Goal: Task Accomplishment & Management: Complete application form

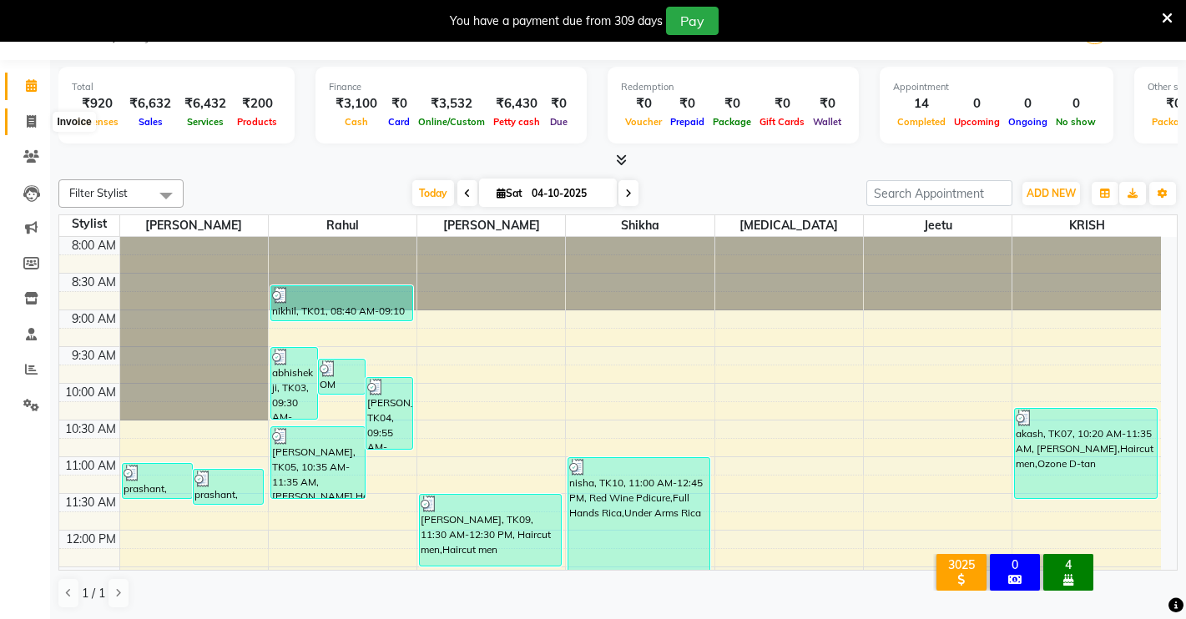
click at [25, 124] on span at bounding box center [31, 122] width 29 height 19
select select "service"
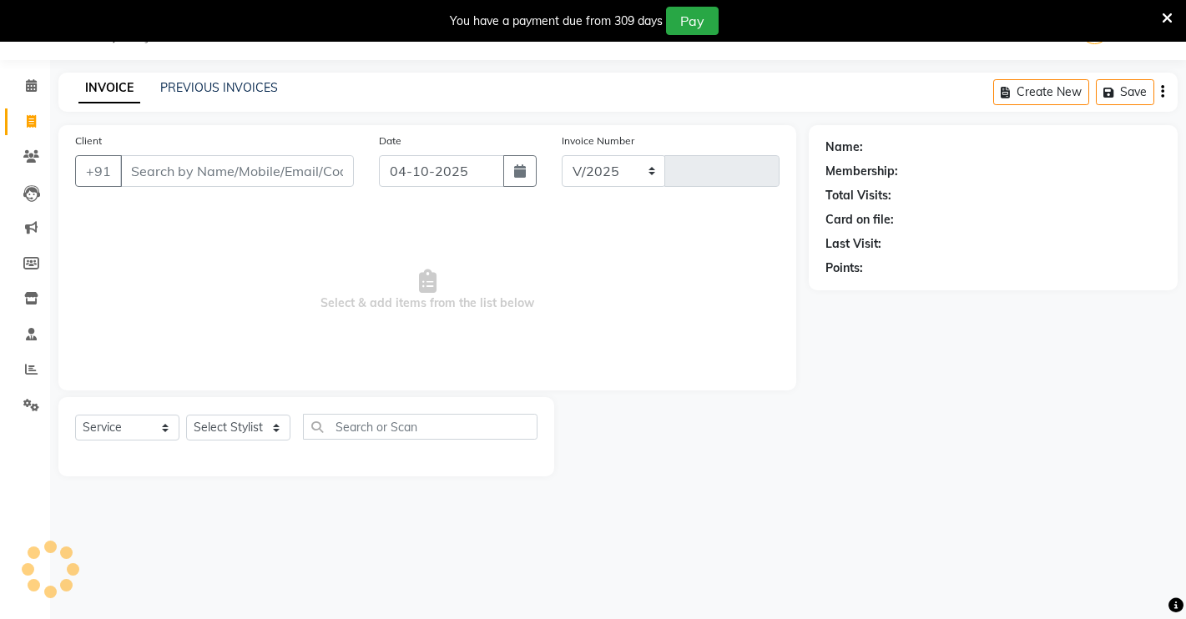
select select "7317"
type input "5015"
click at [185, 169] on input "Client" at bounding box center [237, 171] width 234 height 32
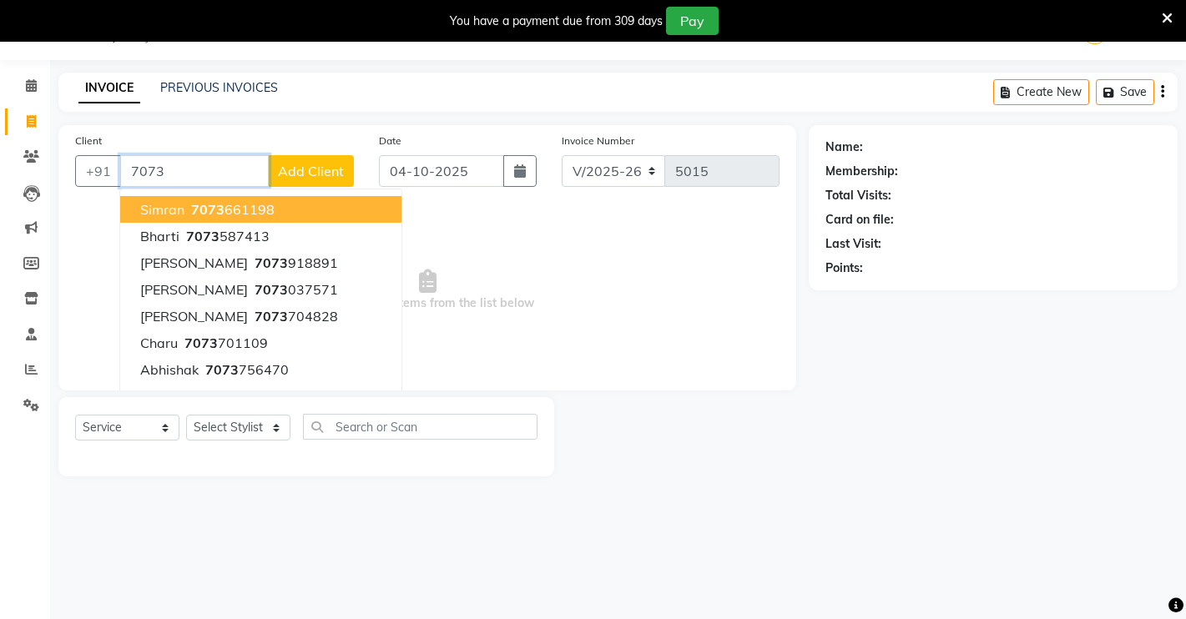
click at [208, 177] on input "7073" at bounding box center [194, 171] width 149 height 32
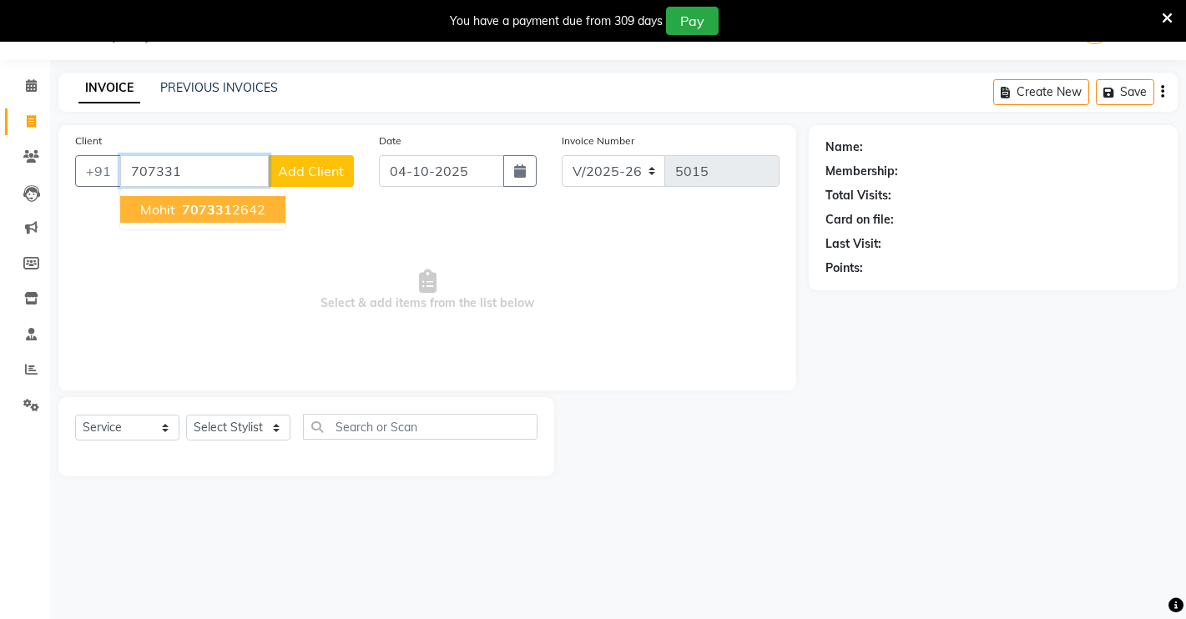
click at [186, 221] on button "Mohit 707331 2642" at bounding box center [202, 209] width 165 height 27
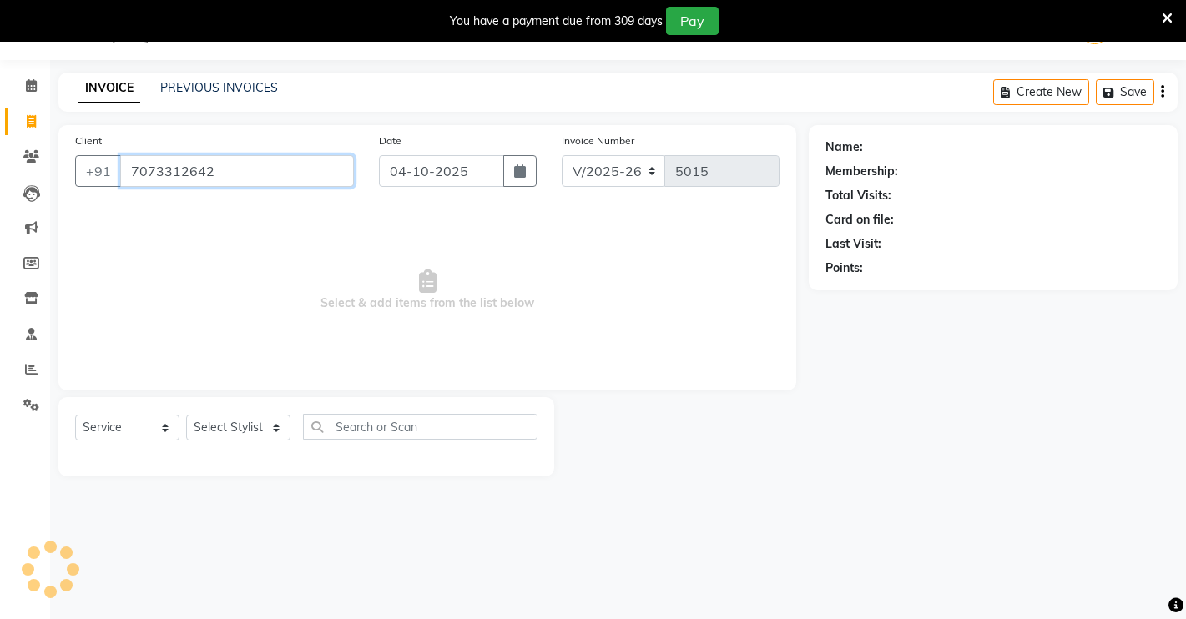
type input "7073312642"
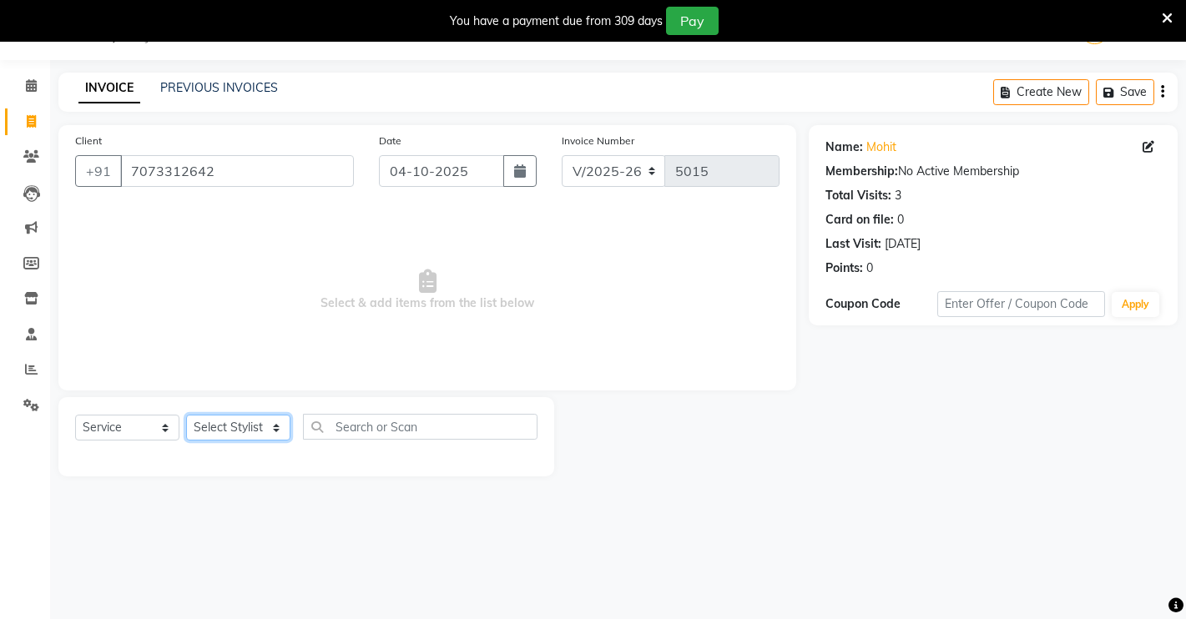
click at [275, 427] on select "Select Stylist [PERSON_NAME] [PERSON_NAME] NAVEEN [MEDICAL_DATA][PERSON_NAME] […" at bounding box center [238, 428] width 104 height 26
select select "88618"
click at [186, 415] on select "Select Stylist [PERSON_NAME] [PERSON_NAME] NAVEEN [MEDICAL_DATA][PERSON_NAME] […" at bounding box center [238, 428] width 104 height 26
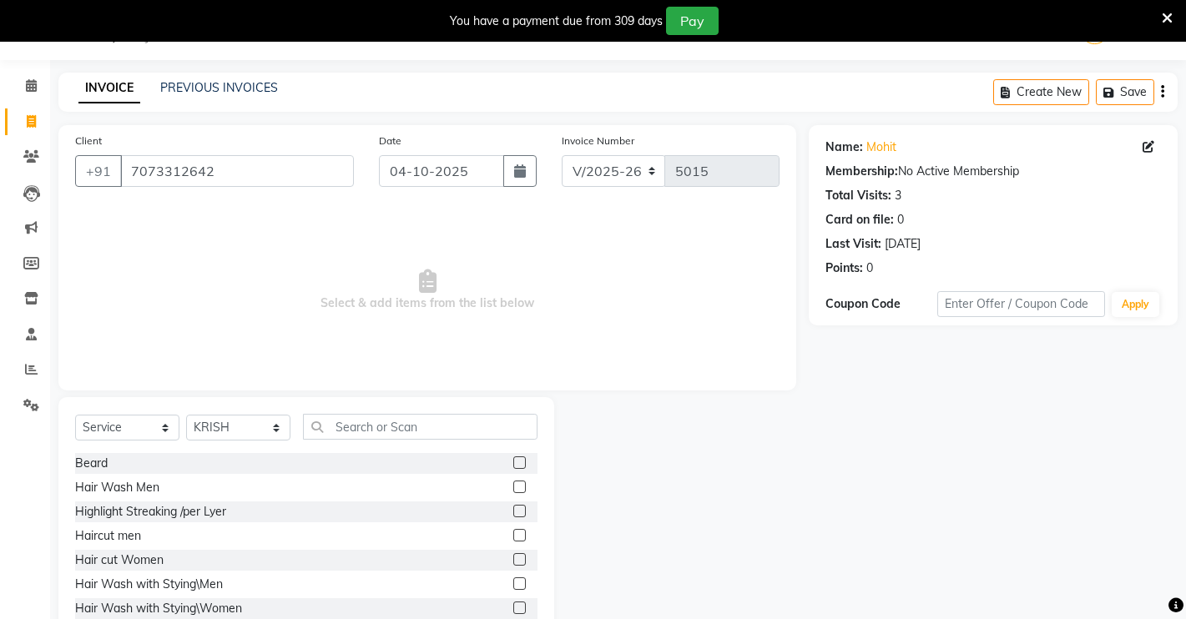
click at [513, 528] on div at bounding box center [525, 536] width 24 height 21
click at [513, 535] on label at bounding box center [519, 535] width 13 height 13
click at [513, 535] on input "checkbox" at bounding box center [518, 536] width 11 height 11
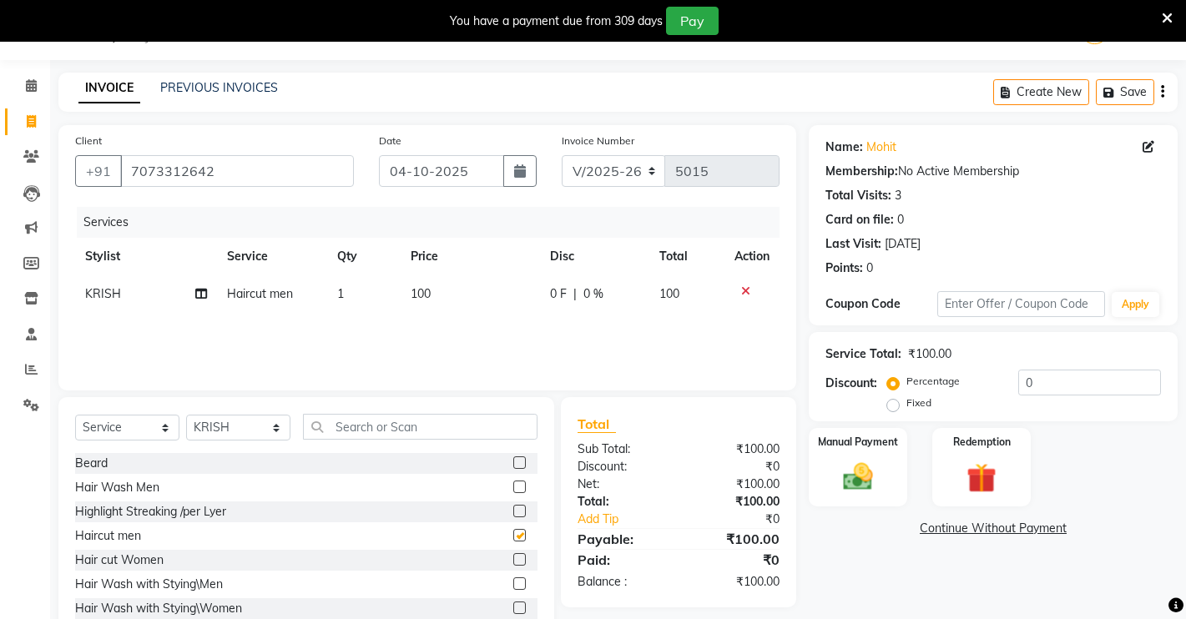
checkbox input "false"
click at [838, 468] on img at bounding box center [858, 477] width 51 height 36
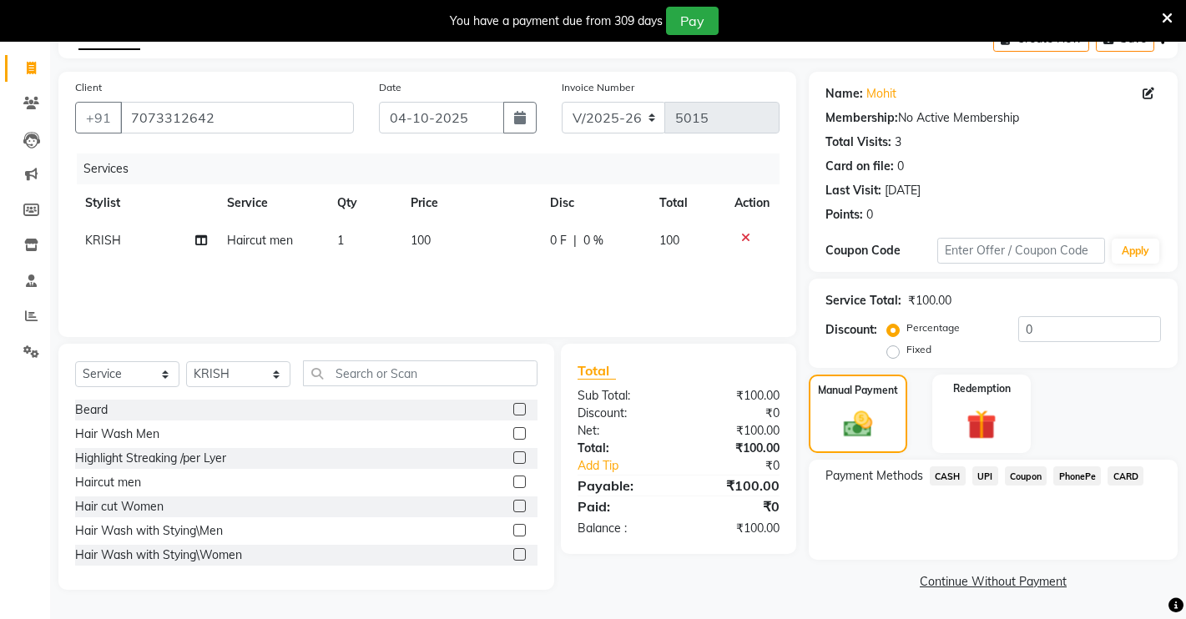
click at [941, 483] on span "CASH" at bounding box center [948, 476] width 36 height 19
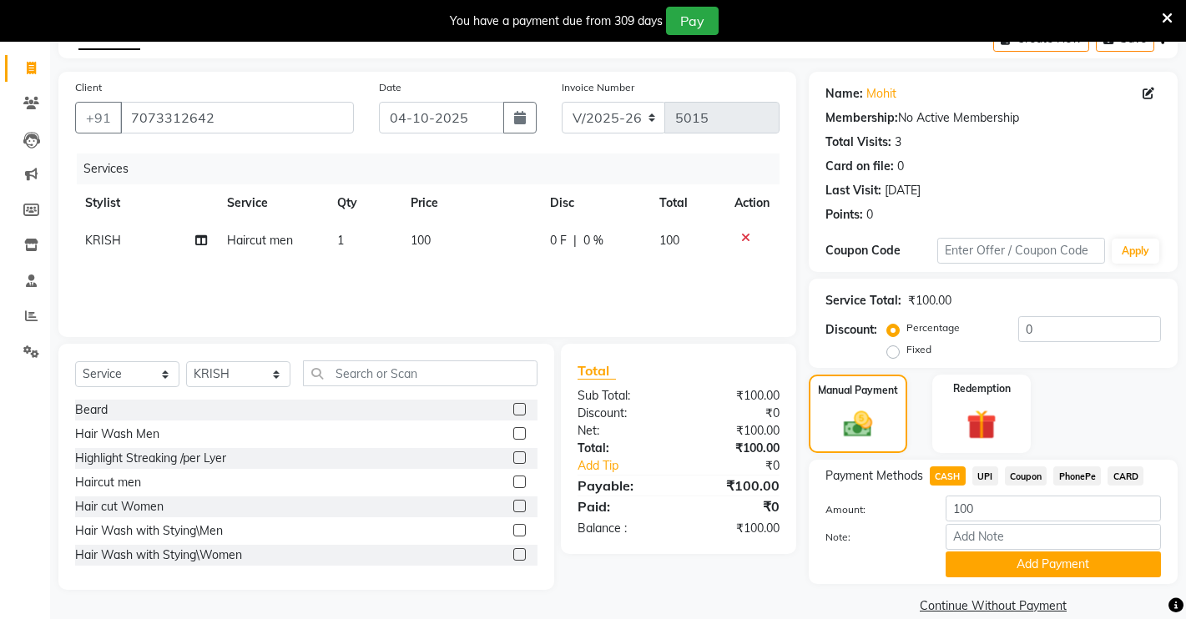
scroll to position [119, 0]
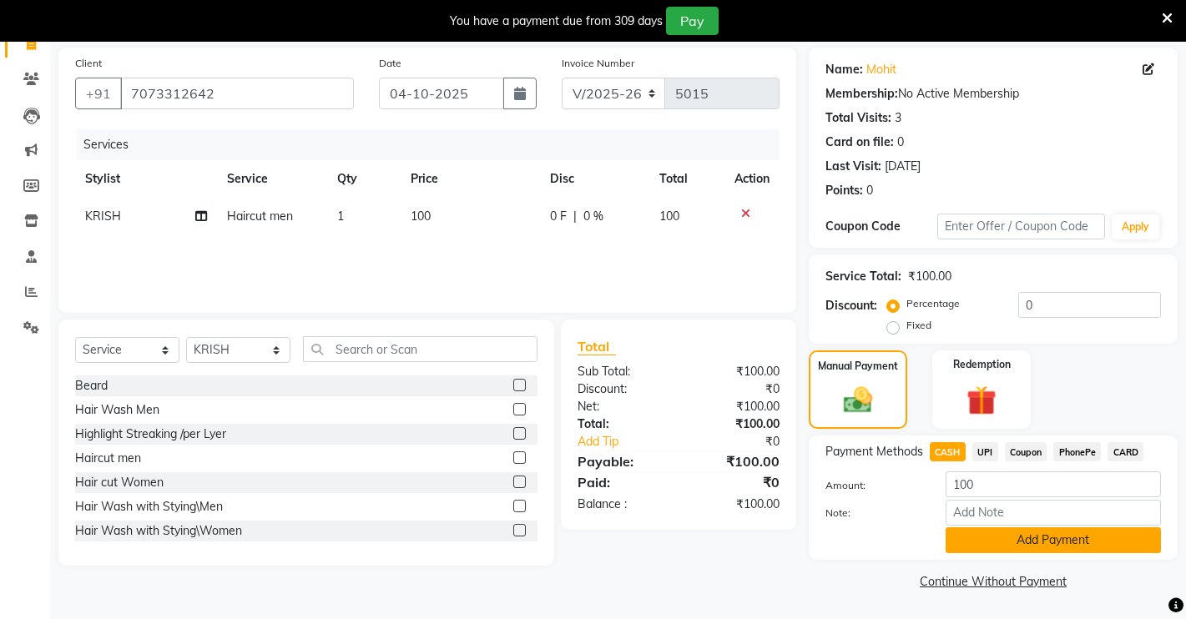
click at [1092, 542] on button "Add Payment" at bounding box center [1053, 541] width 215 height 26
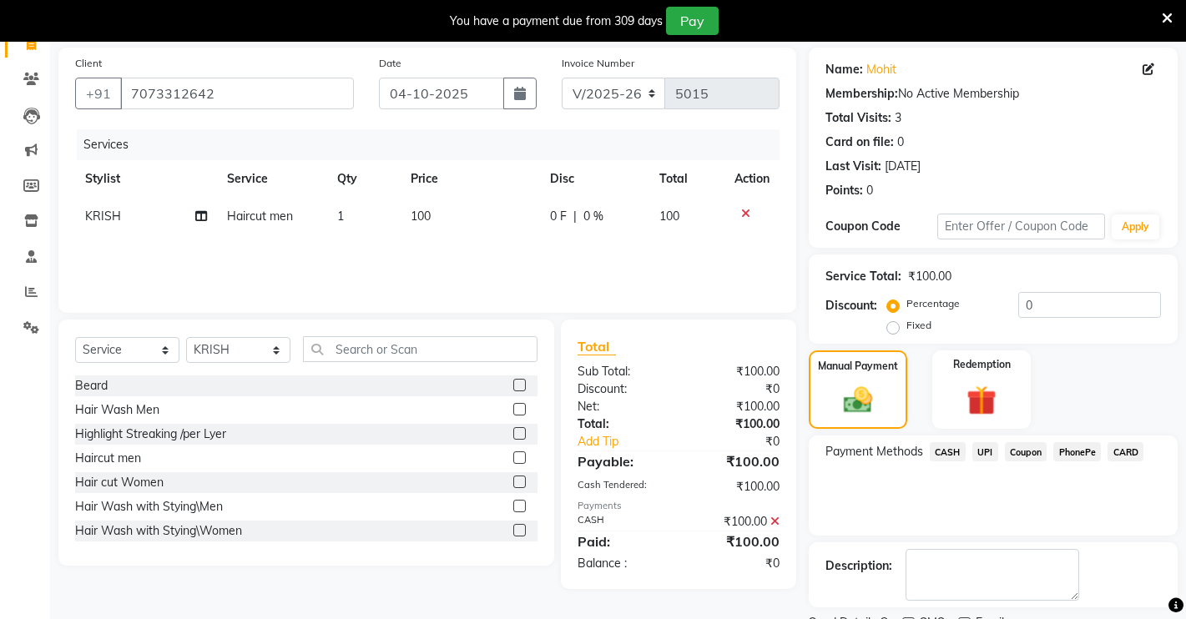
scroll to position [190, 0]
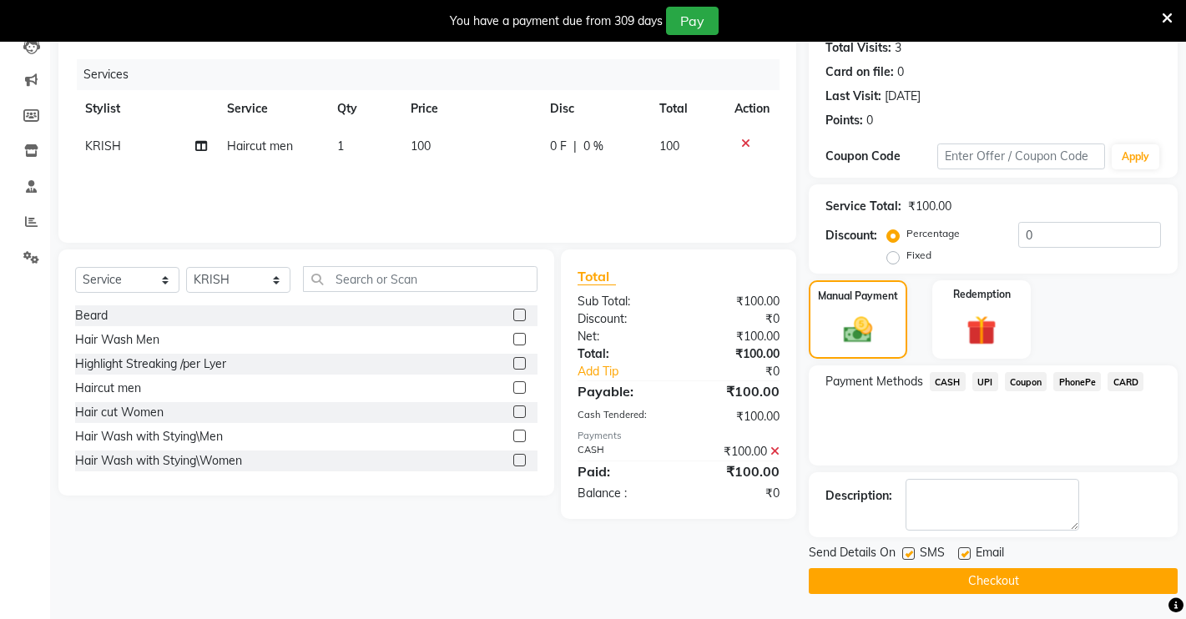
click at [1009, 578] on button "Checkout" at bounding box center [993, 582] width 369 height 26
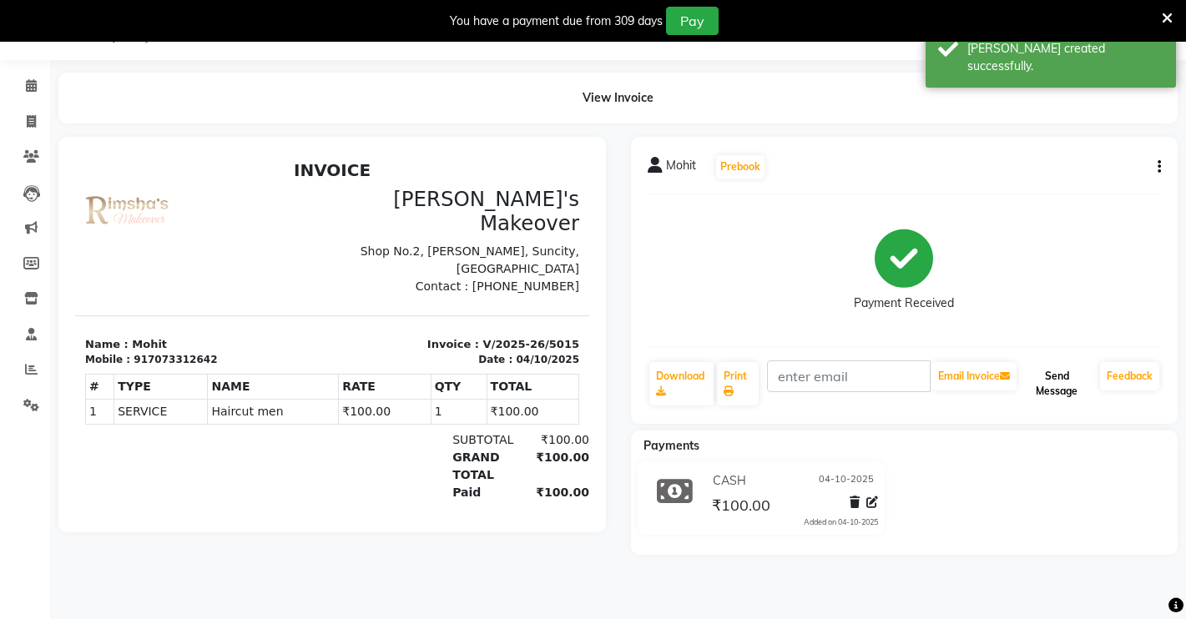
click at [1059, 380] on button "Send Message" at bounding box center [1056, 383] width 73 height 43
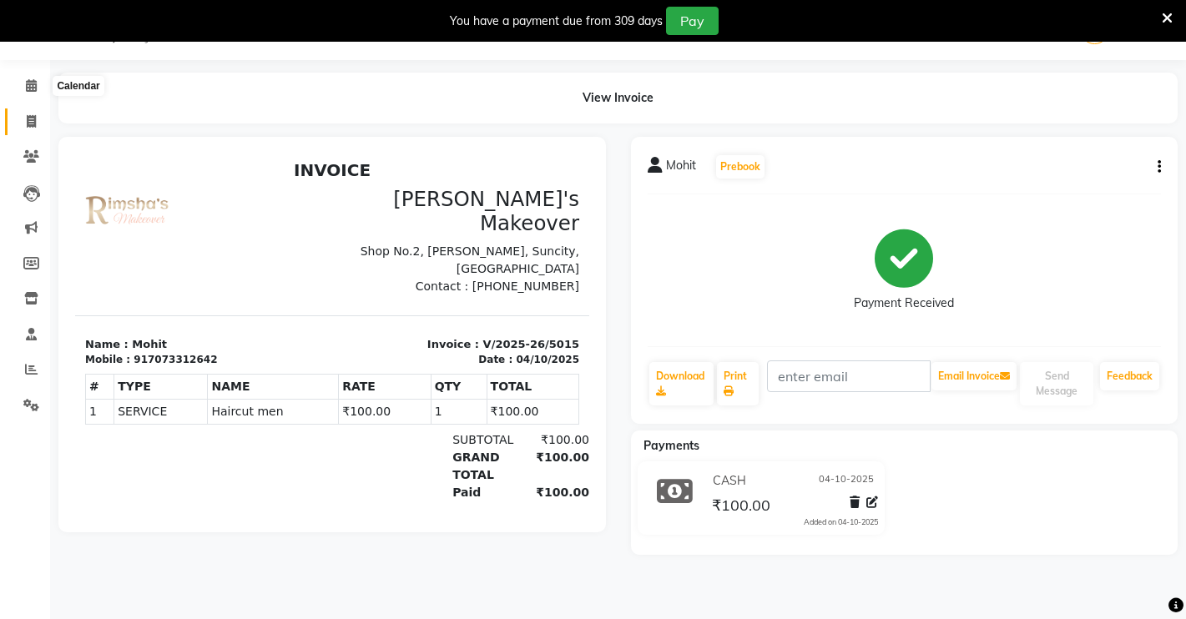
click at [30, 108] on li "Invoice" at bounding box center [25, 122] width 50 height 36
click at [33, 85] on icon at bounding box center [31, 85] width 11 height 13
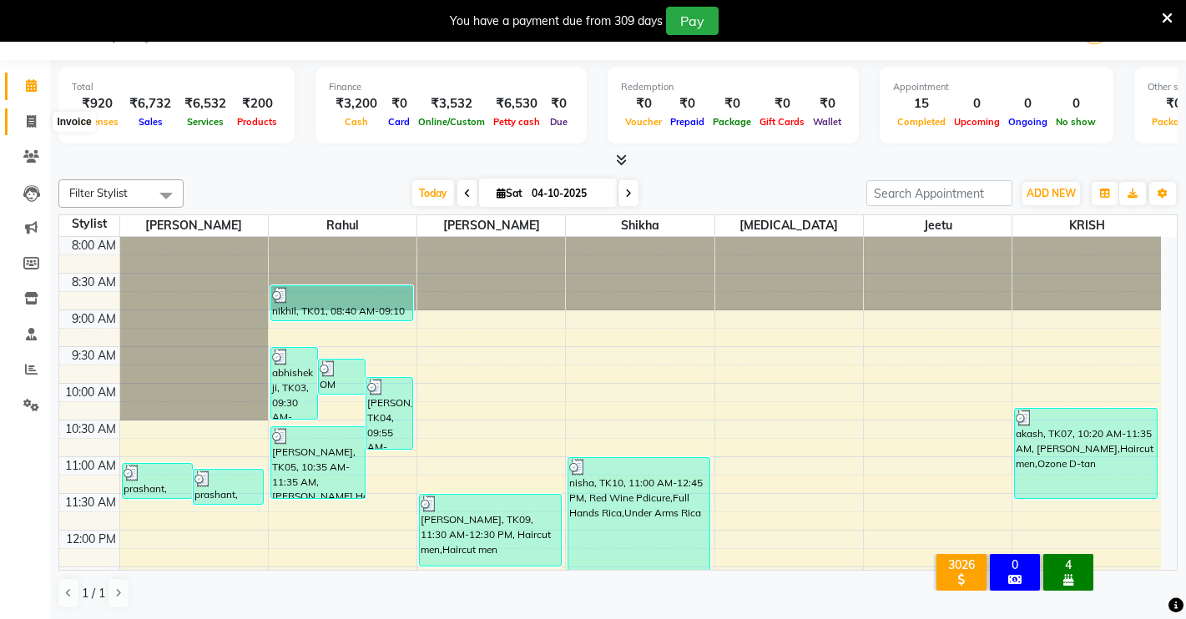
click at [27, 120] on icon at bounding box center [31, 121] width 9 height 13
select select "service"
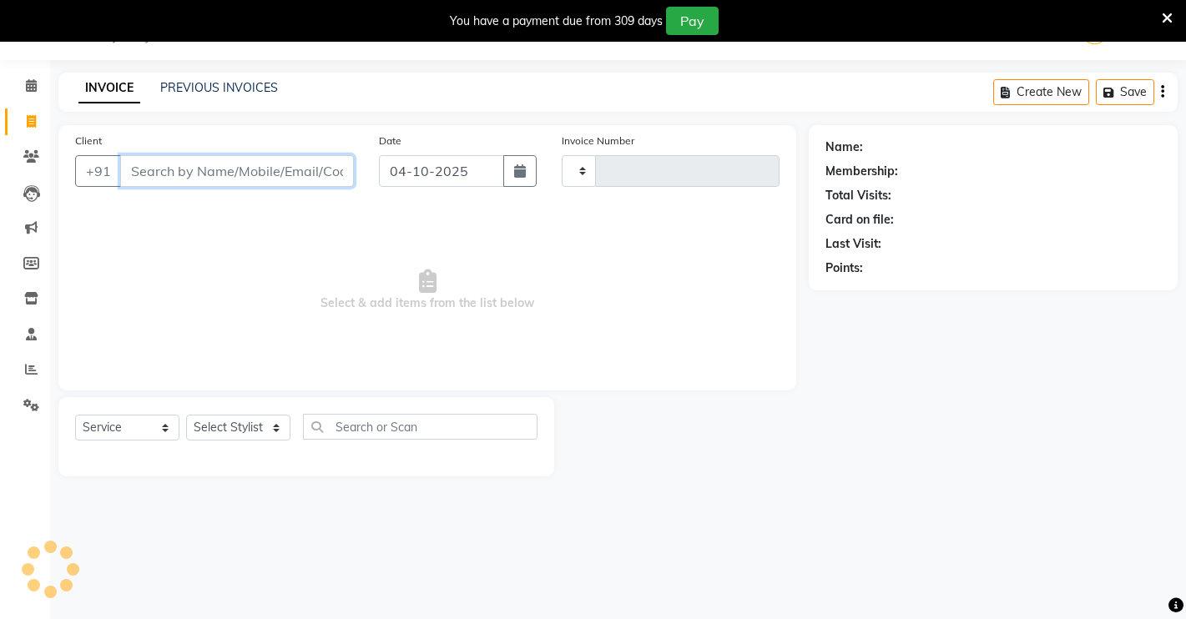
drag, startPoint x: 253, startPoint y: 164, endPoint x: 260, endPoint y: 179, distance: 16.4
click at [260, 173] on input "Client" at bounding box center [237, 171] width 234 height 32
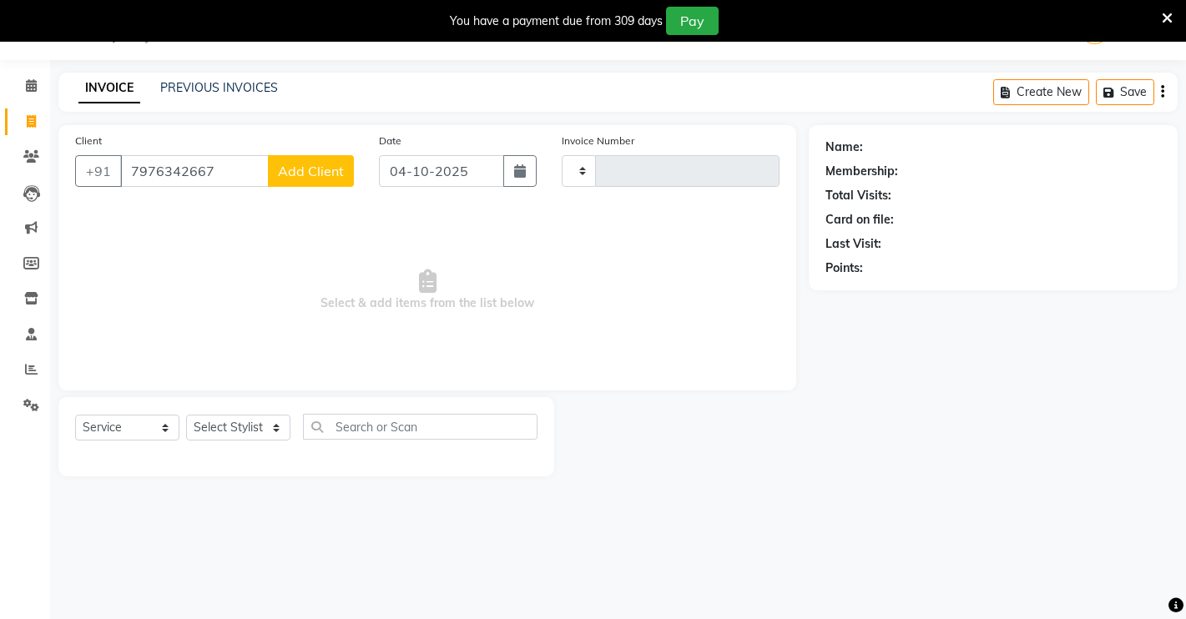
click at [737, 316] on span "Select & add items from the list below" at bounding box center [427, 290] width 705 height 167
click at [233, 427] on select "Select Stylist" at bounding box center [238, 428] width 104 height 26
click at [229, 154] on div "Client [PHONE_NUMBER] Add Client" at bounding box center [215, 166] width 304 height 68
click at [224, 169] on input "7976342667" at bounding box center [194, 171] width 149 height 32
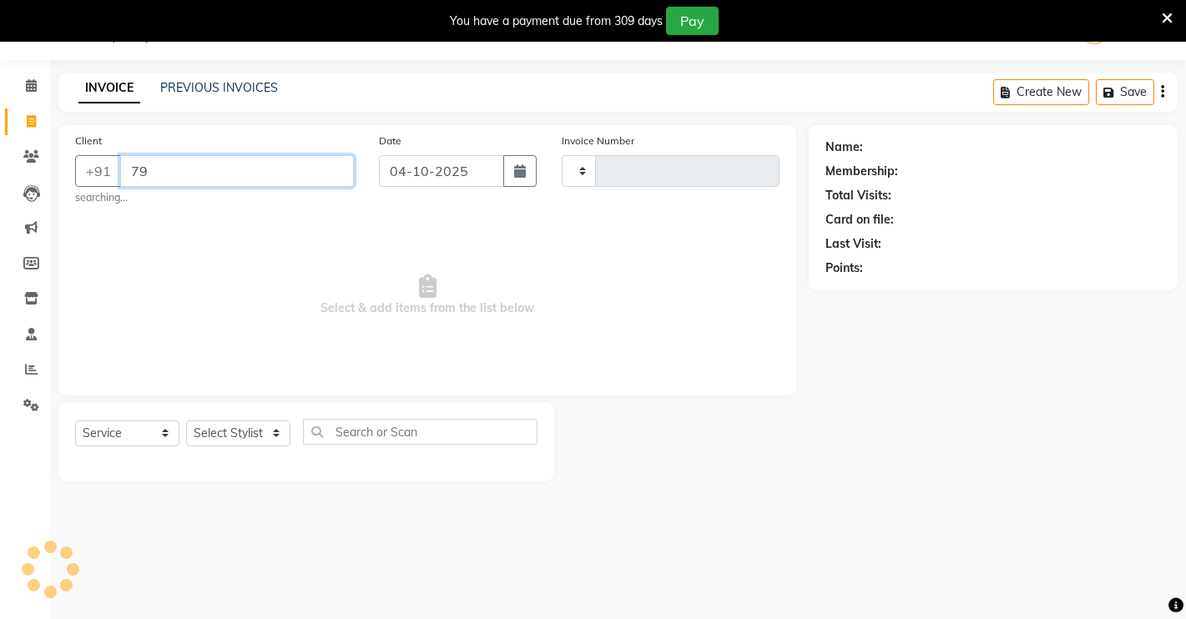
type input "7"
click at [288, 167] on input "7976342667" at bounding box center [237, 171] width 234 height 32
type input "7"
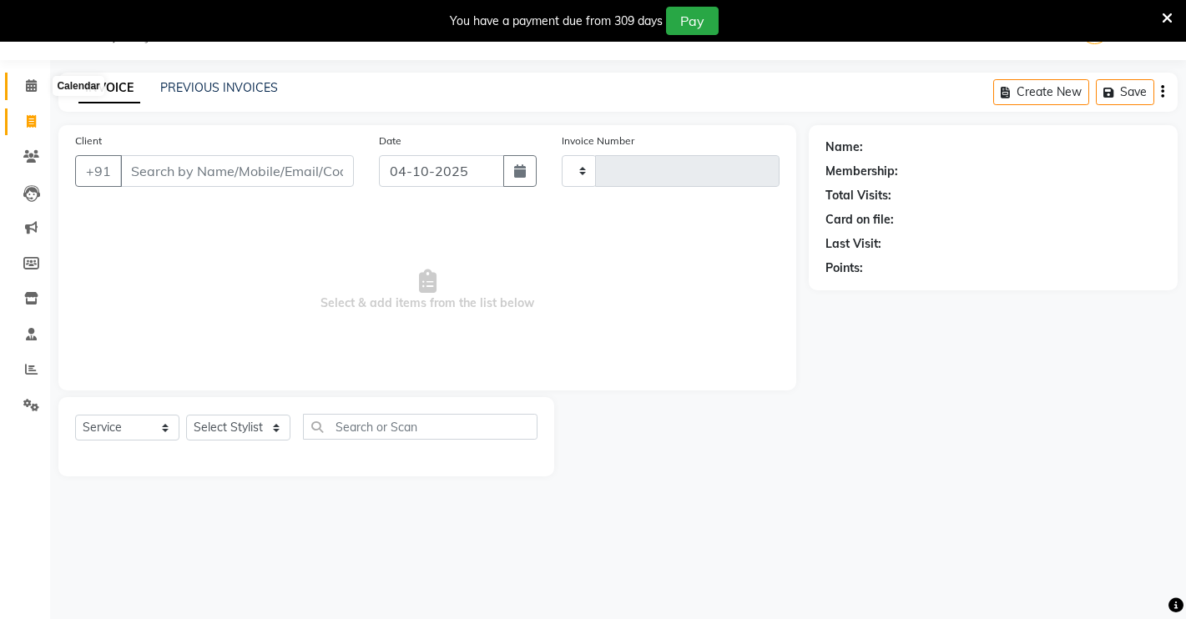
click at [33, 86] on icon at bounding box center [31, 85] width 11 height 13
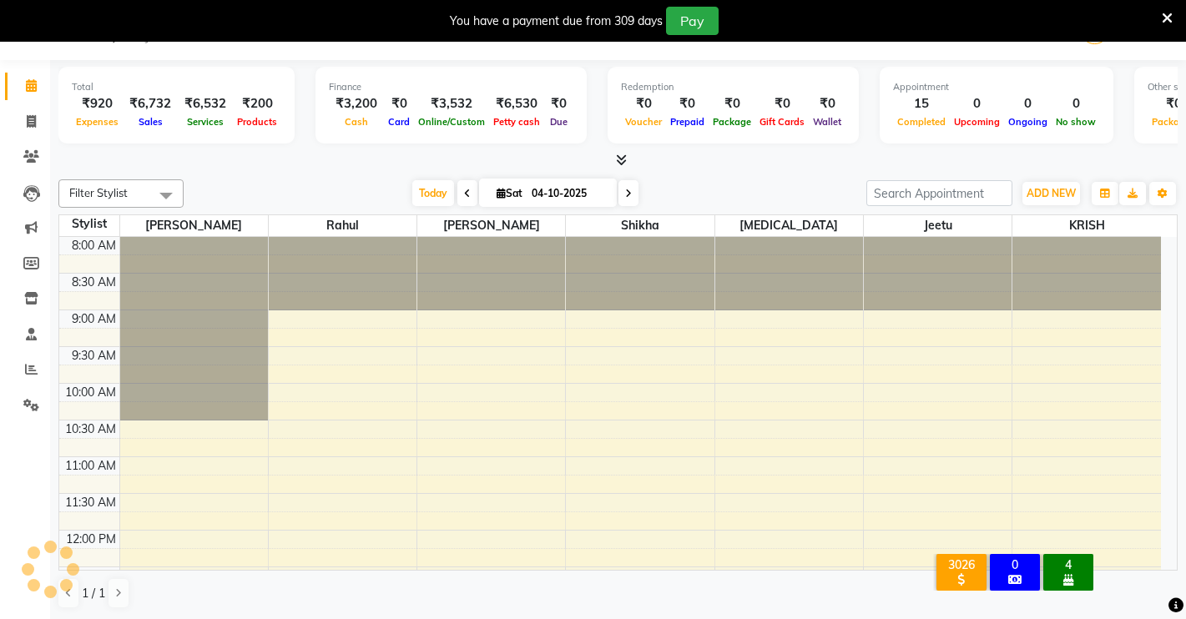
scroll to position [442, 0]
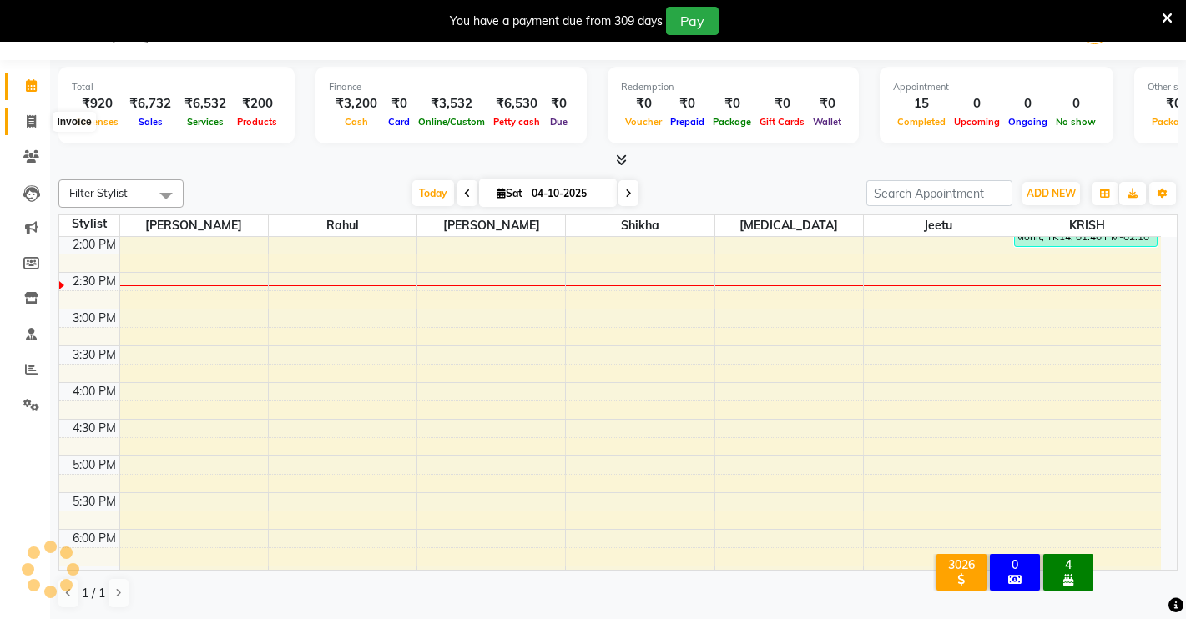
click at [40, 118] on span at bounding box center [31, 122] width 29 height 19
select select "service"
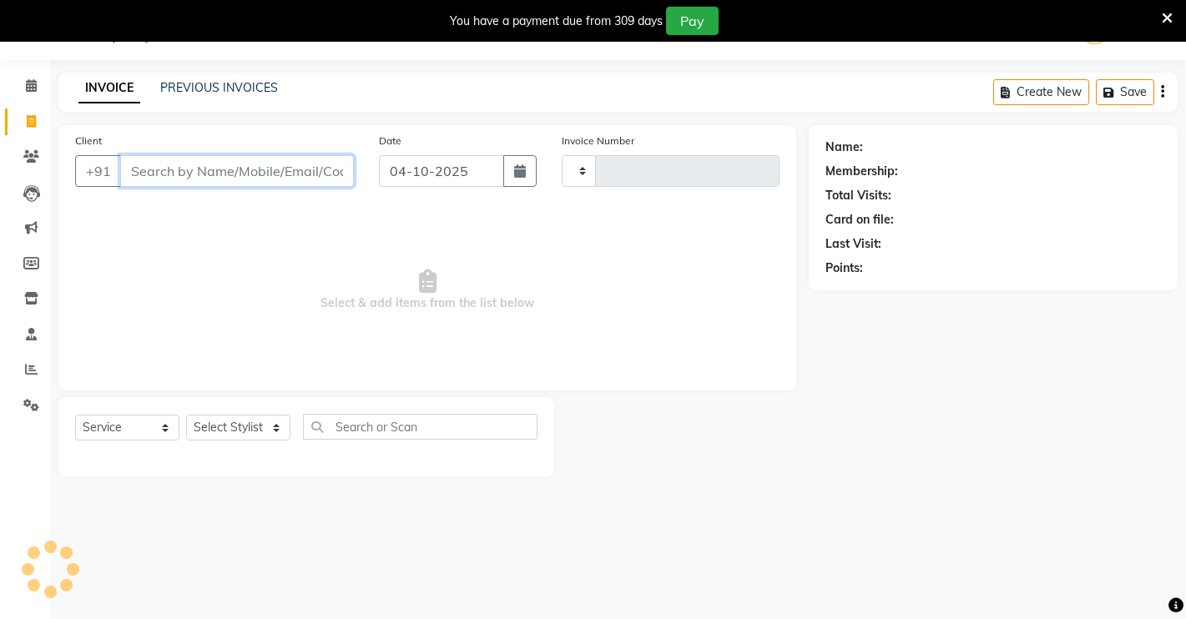
click at [248, 169] on input "Client" at bounding box center [237, 171] width 234 height 32
type input "8"
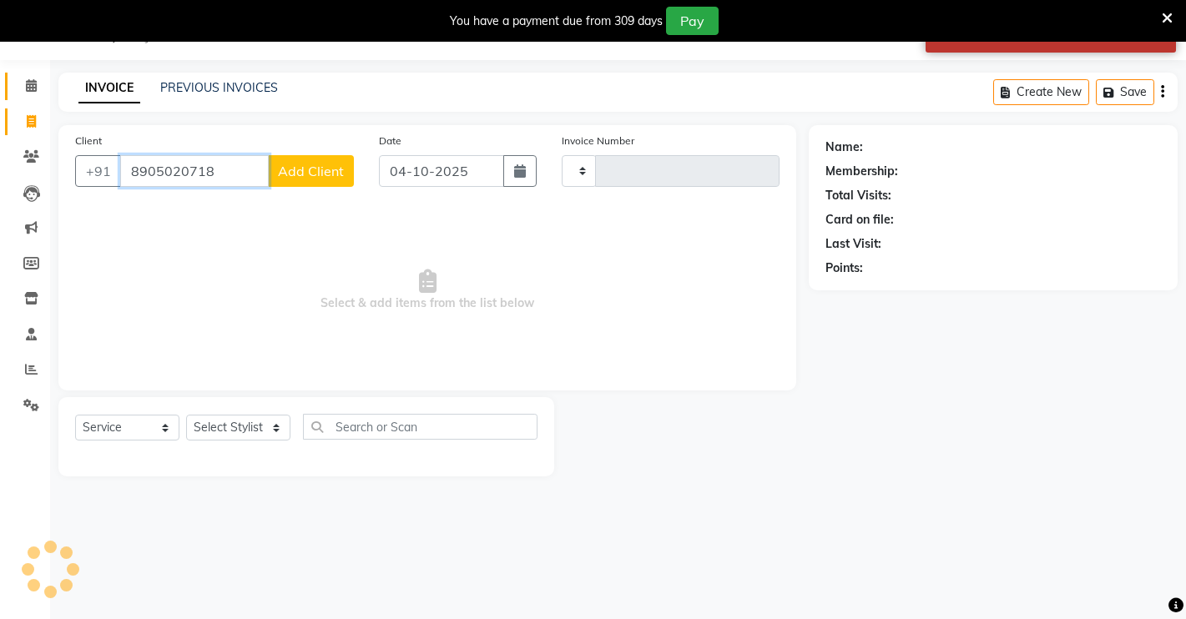
type input "8905020718"
click at [28, 73] on link "Calendar" at bounding box center [25, 87] width 40 height 28
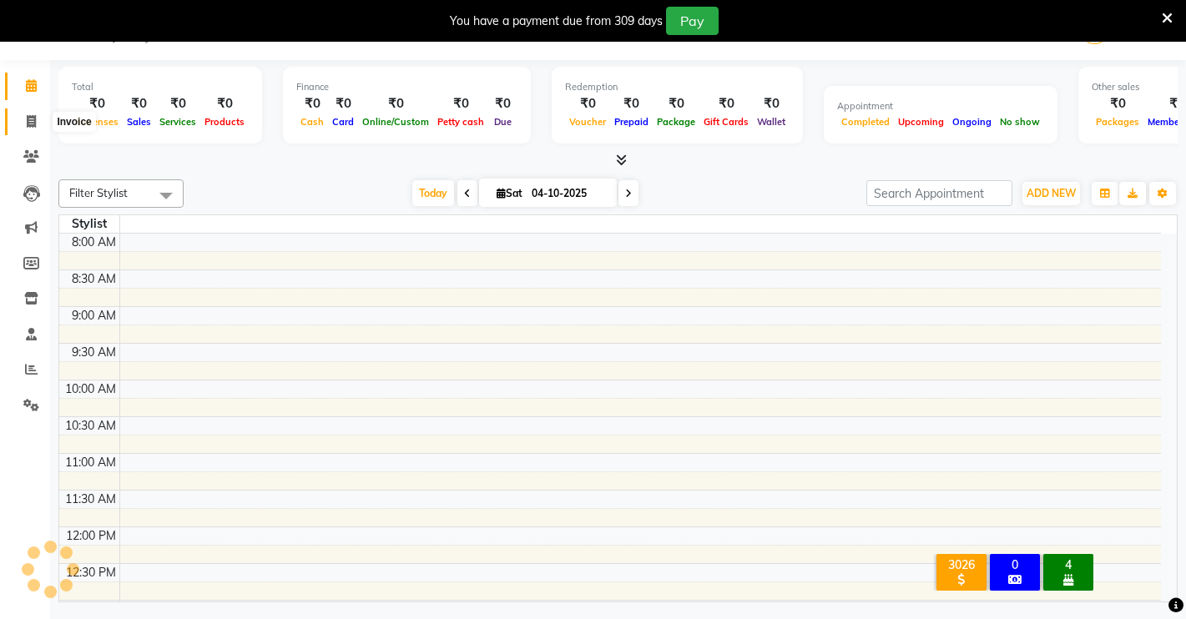
click at [27, 128] on span at bounding box center [31, 122] width 29 height 19
select select "service"
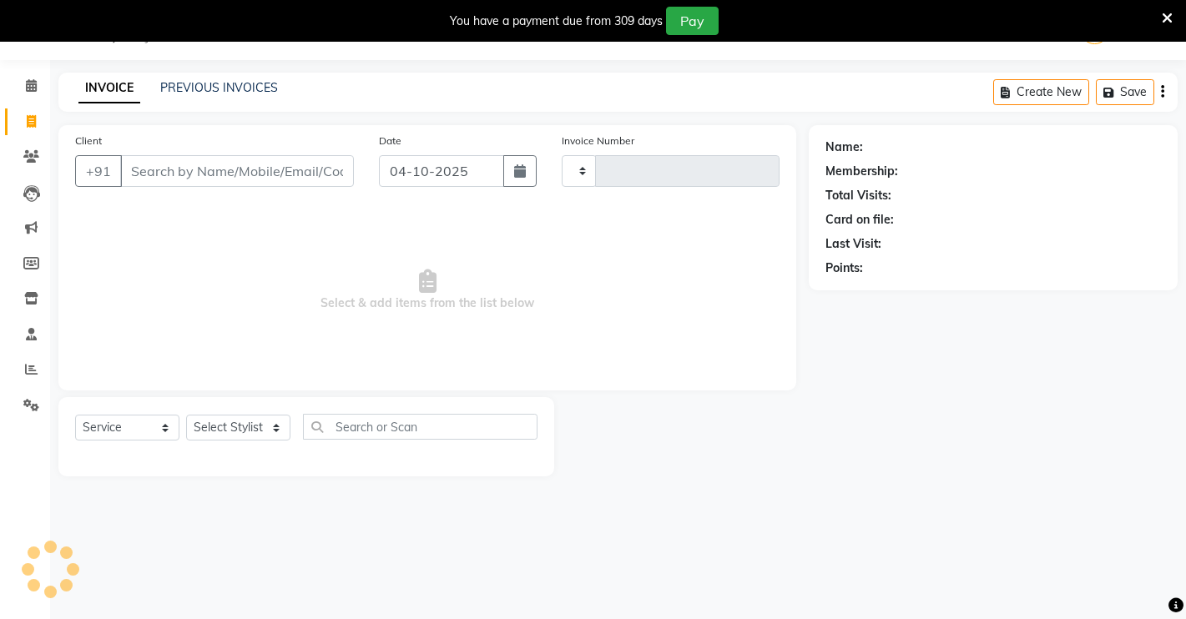
click at [142, 188] on div "Client +91" at bounding box center [215, 166] width 304 height 68
click at [151, 174] on input "Client" at bounding box center [237, 171] width 234 height 32
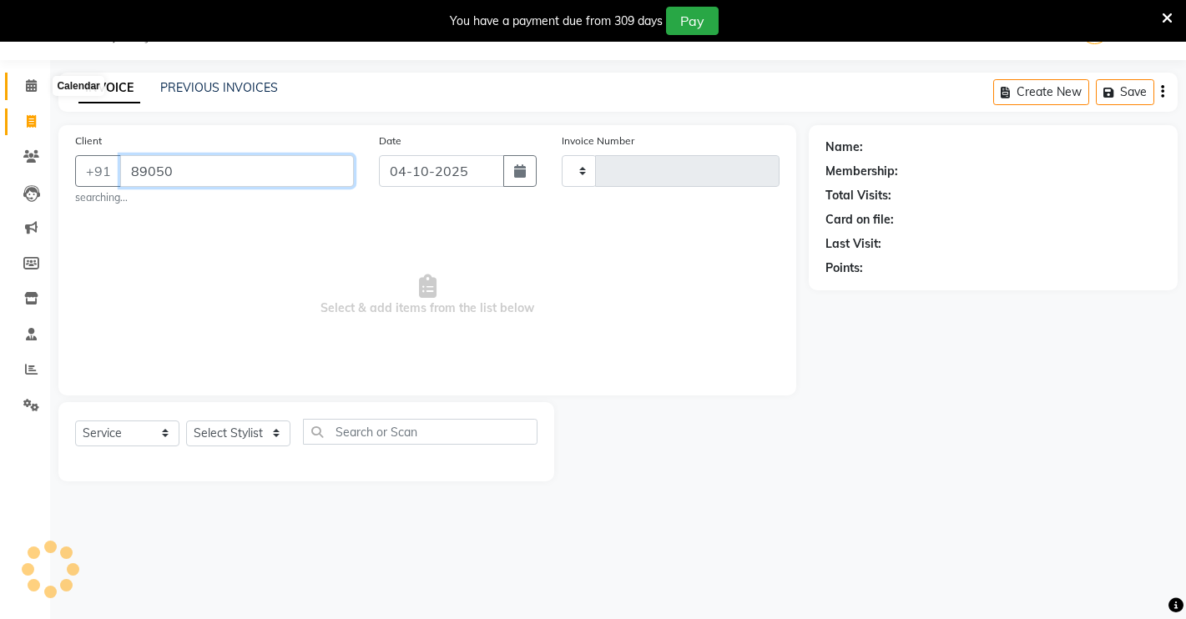
type input "89050"
click at [42, 95] on span at bounding box center [31, 86] width 29 height 19
